Goal: Task Accomplishment & Management: Manage account settings

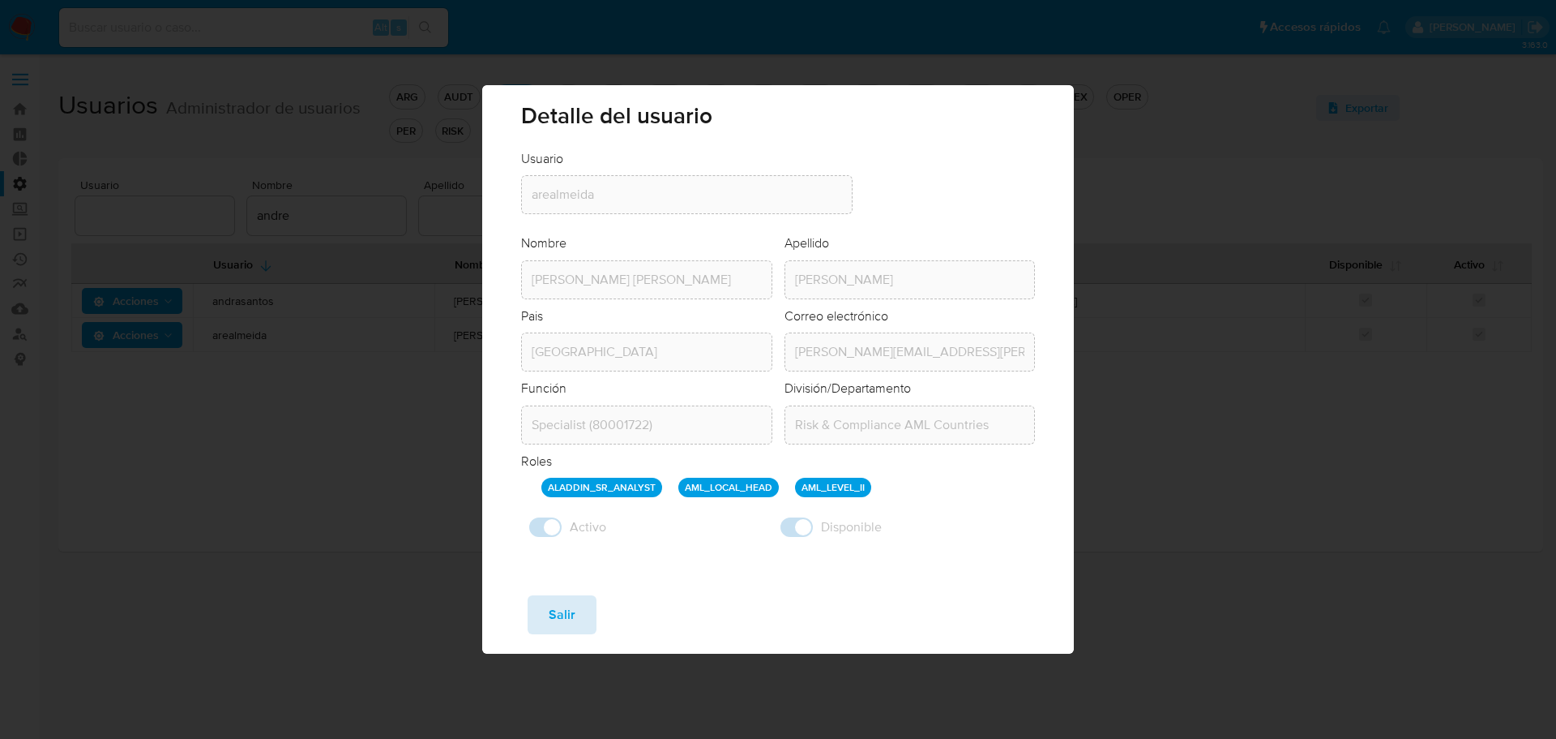
click at [563, 620] on span "Salir" at bounding box center [562, 615] width 27 height 36
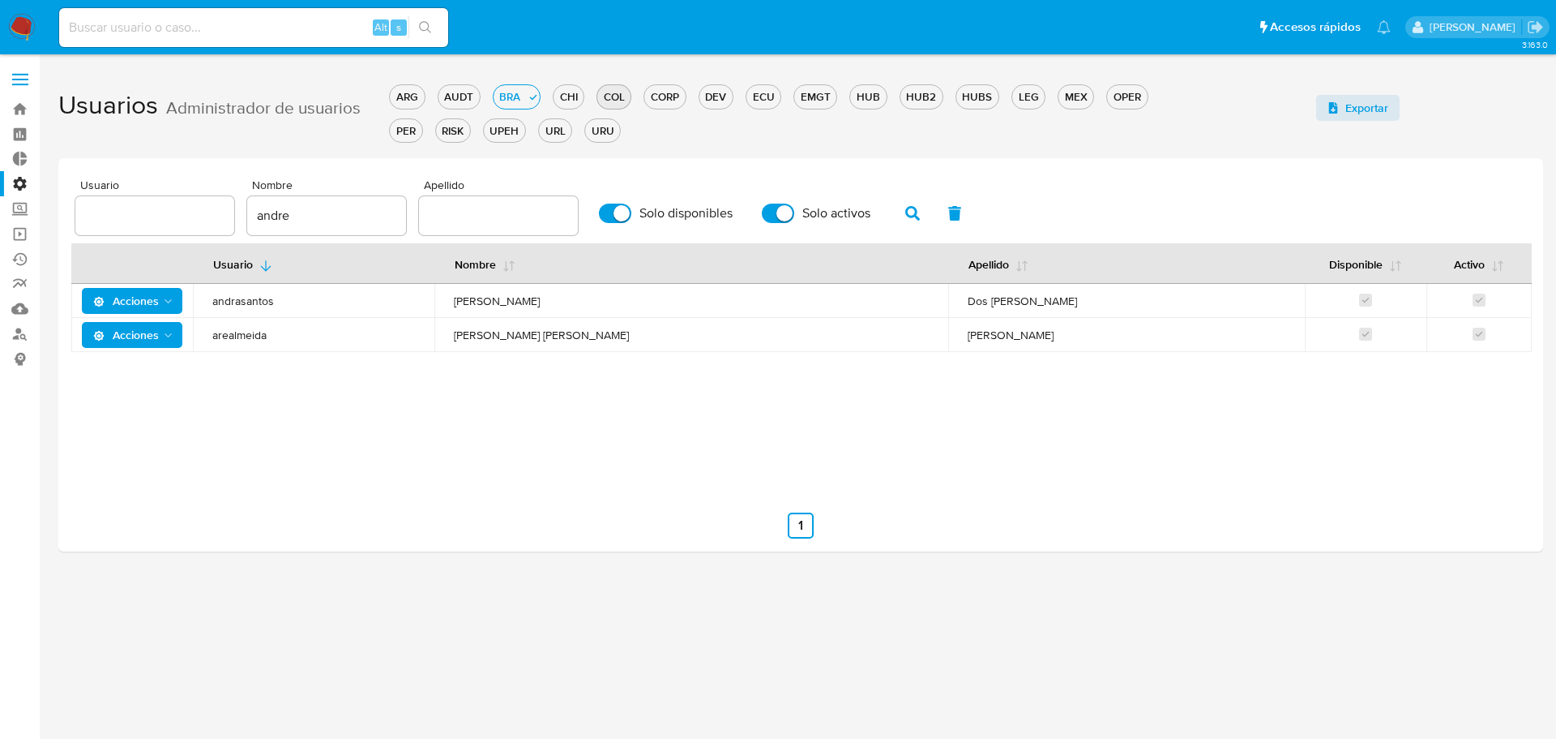
click at [624, 96] on div "COL" at bounding box center [613, 96] width 33 height 15
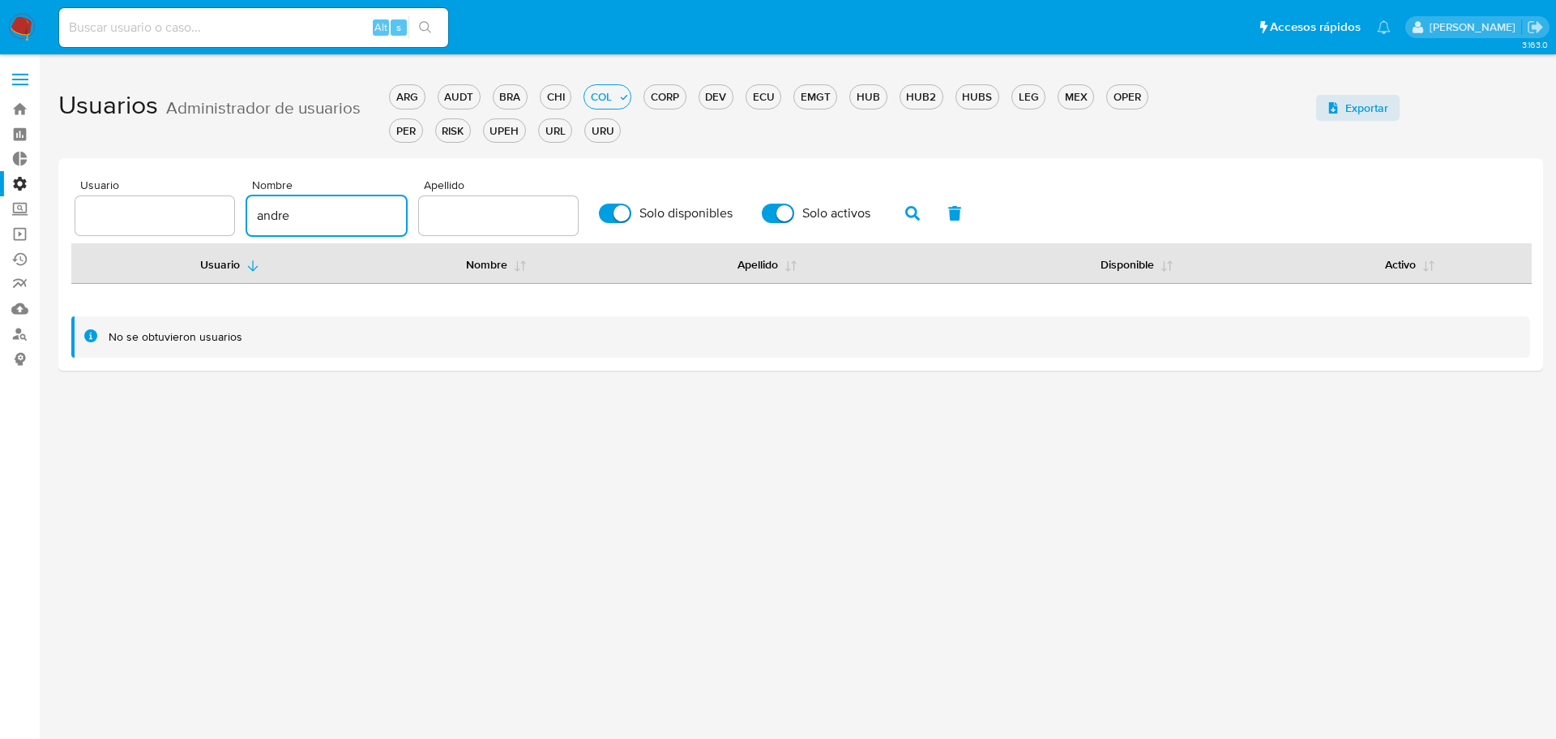
click at [288, 210] on input "andre" at bounding box center [326, 215] width 159 height 21
click at [288, 209] on input "andre" at bounding box center [326, 215] width 159 height 21
click at [920, 215] on icon "button" at bounding box center [912, 213] width 15 height 15
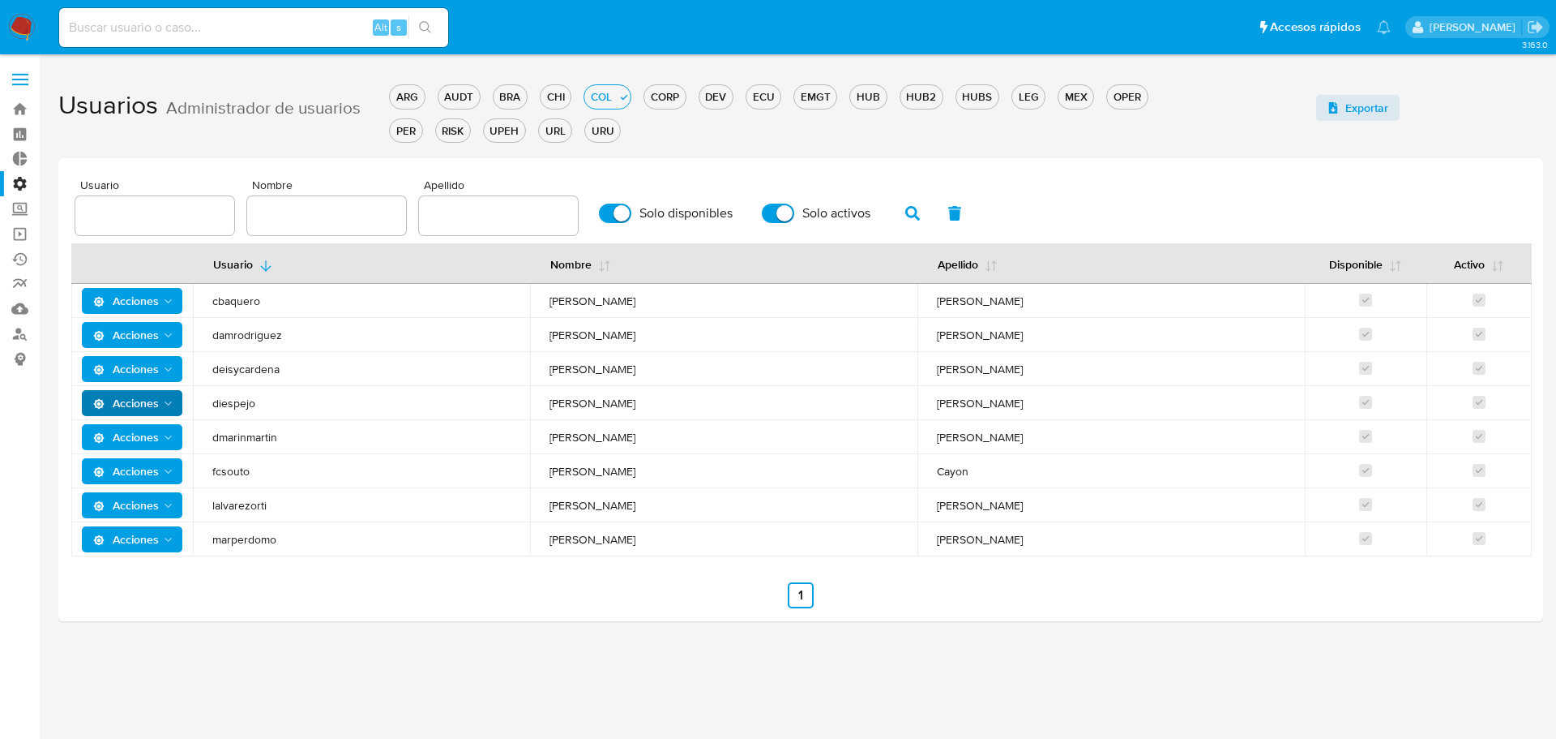
click at [162, 403] on icon "Acciones" at bounding box center [168, 403] width 13 height 13
click at [152, 445] on button "Detalle" at bounding box center [135, 443] width 146 height 39
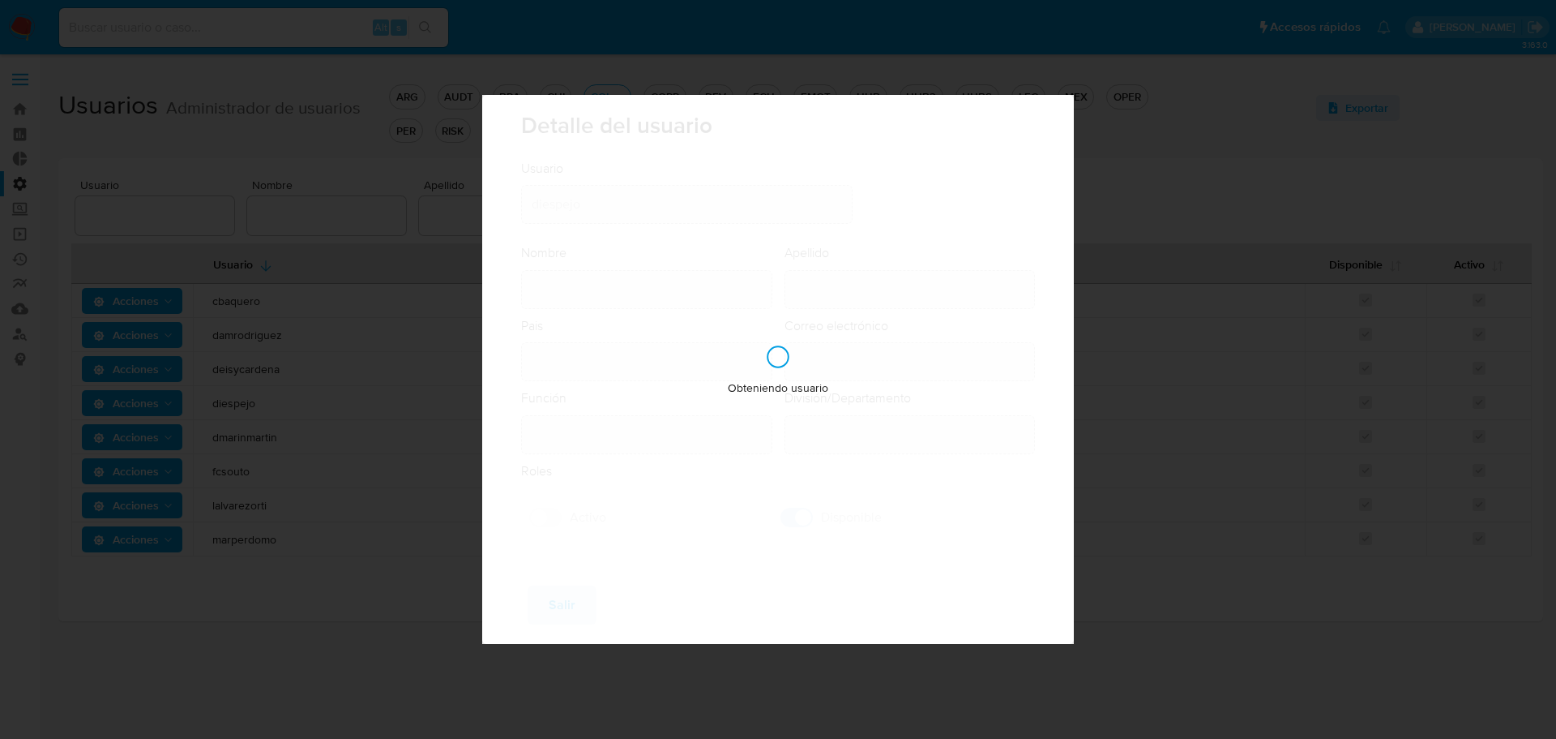
type input "[PERSON_NAME]"
type input "[GEOGRAPHIC_DATA]"
type input "[PERSON_NAME][EMAIL_ADDRESS][PERSON_NAME][DOMAIN_NAME]"
type input "Analista Senior (80001642)"
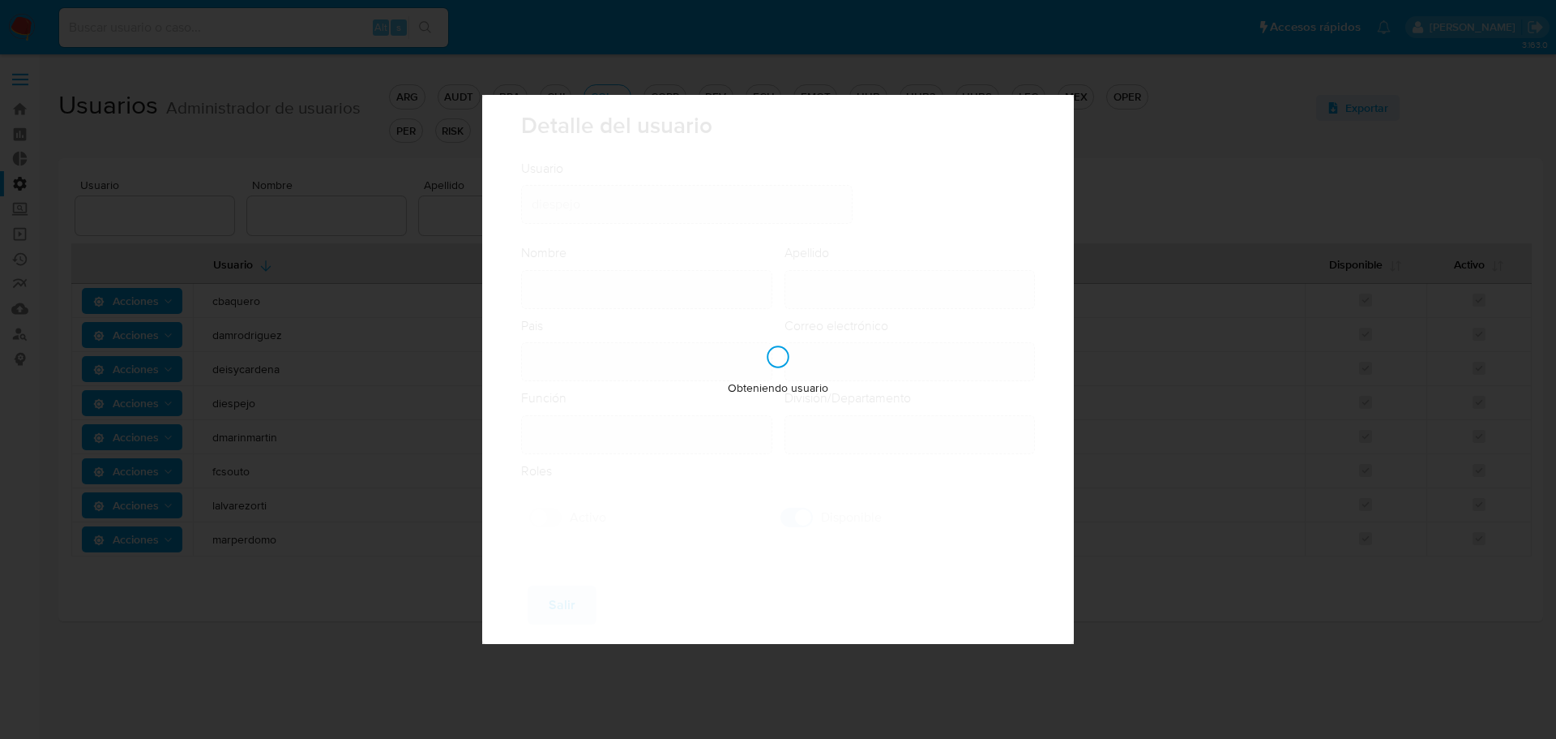
type input "Risk & Compliance AML Countries"
checkbox input "true"
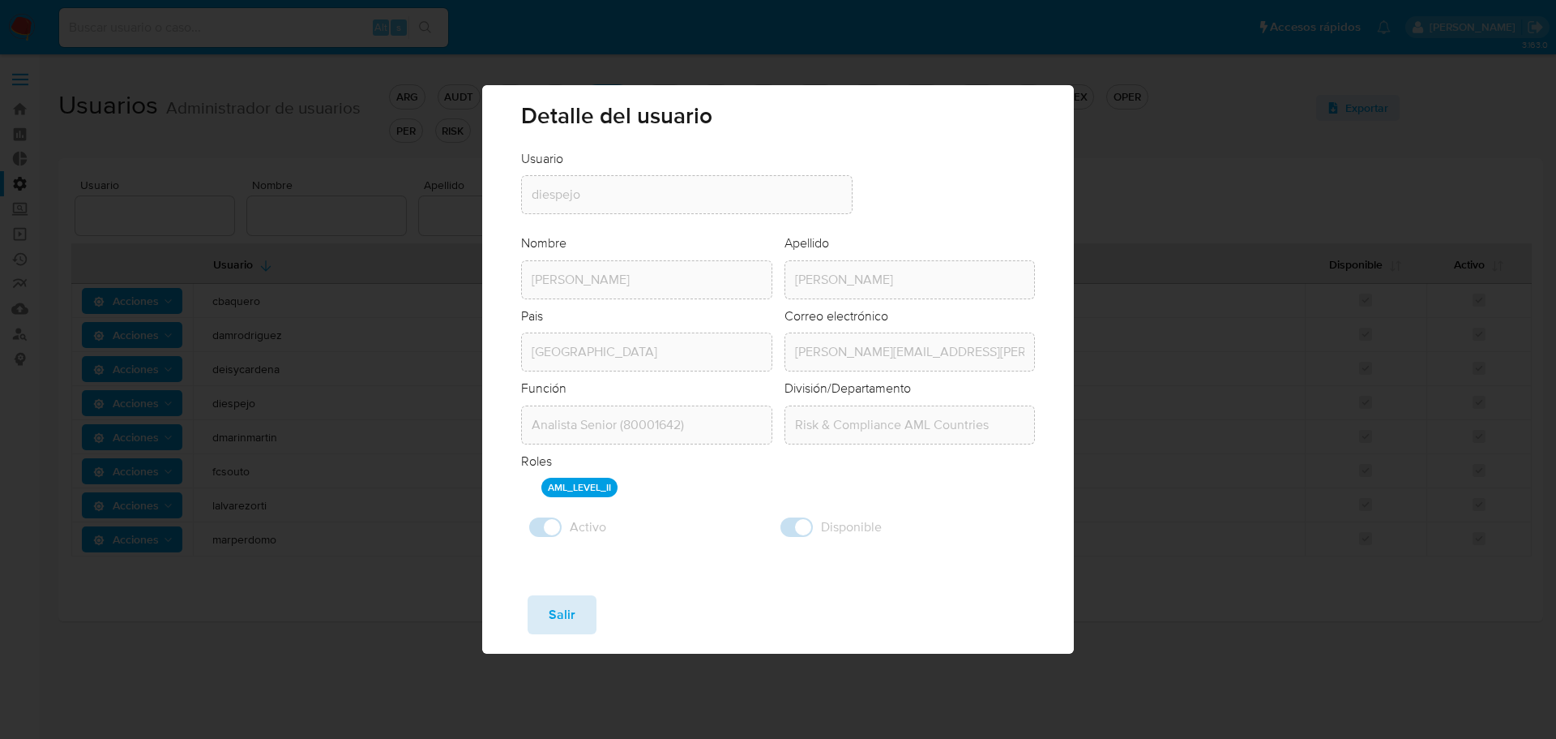
click at [573, 625] on span "Salir" at bounding box center [562, 615] width 27 height 36
checkbox input "false"
